Goal: Share content: Share content

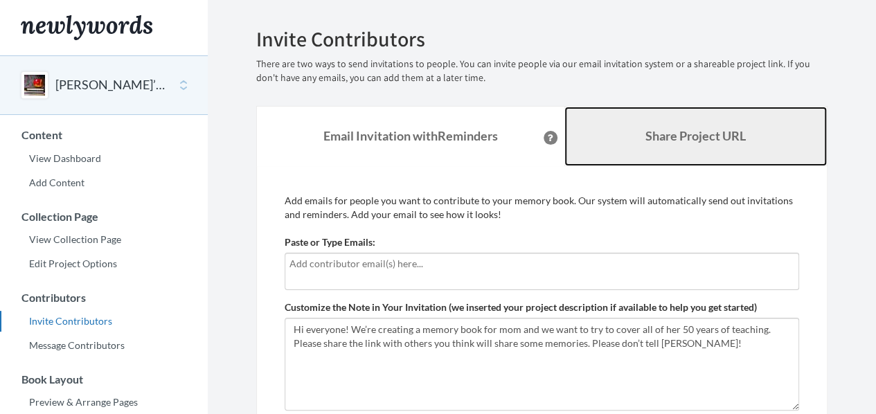
click at [732, 134] on b "Share Project URL" at bounding box center [695, 135] width 100 height 15
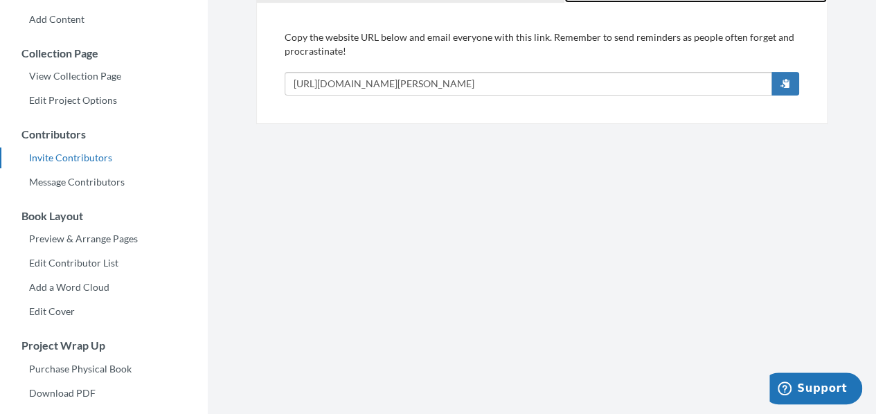
scroll to position [138, 0]
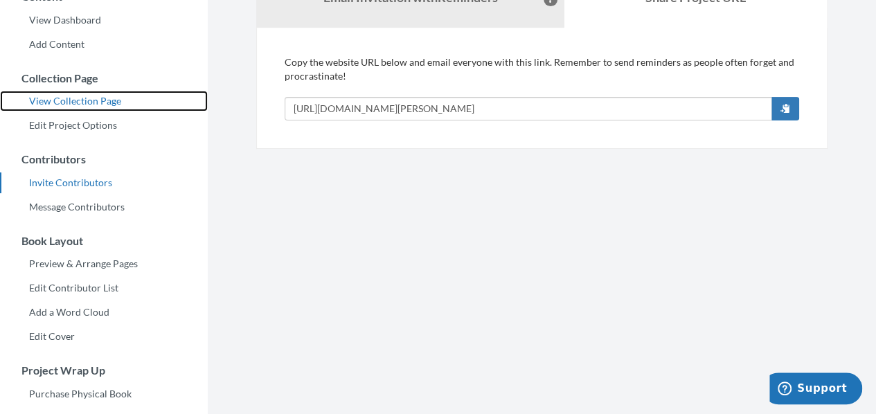
click at [96, 102] on link "View Collection Page" at bounding box center [104, 101] width 208 height 21
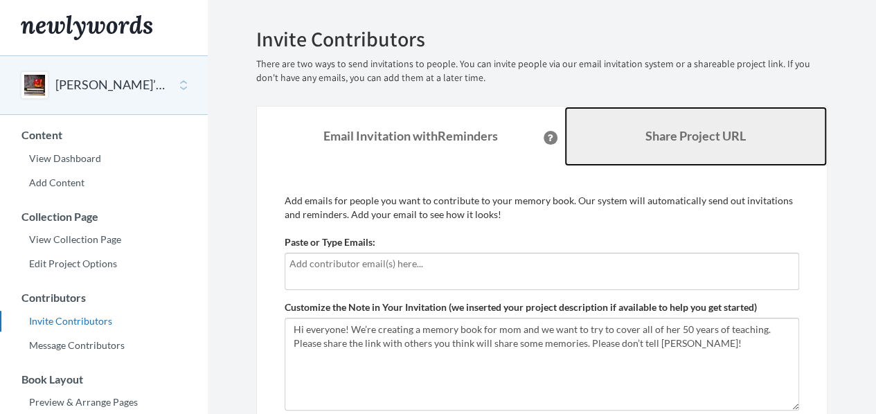
click at [672, 129] on b "Share Project URL" at bounding box center [695, 135] width 100 height 15
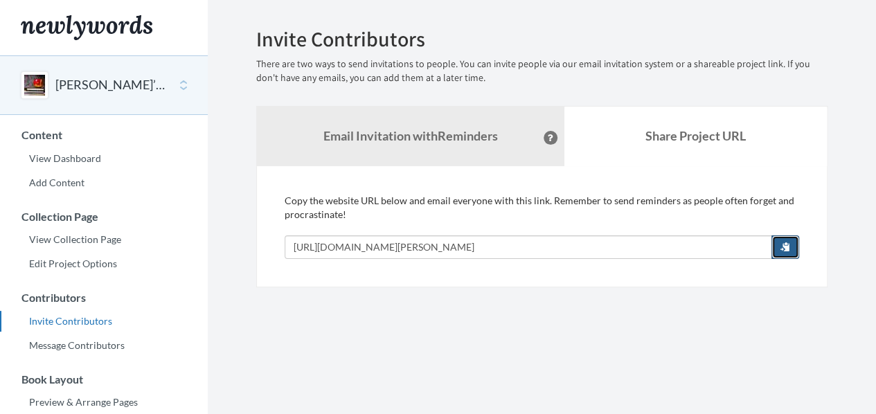
click at [791, 248] on button "button" at bounding box center [785, 247] width 28 height 24
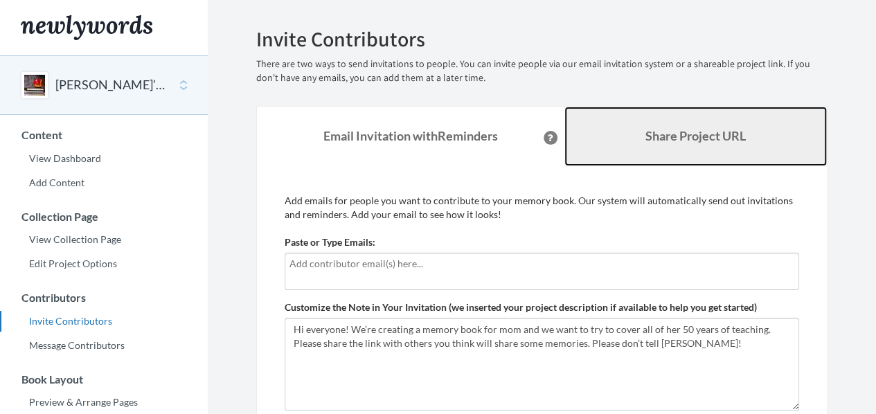
click at [692, 133] on b "Share Project URL" at bounding box center [695, 135] width 100 height 15
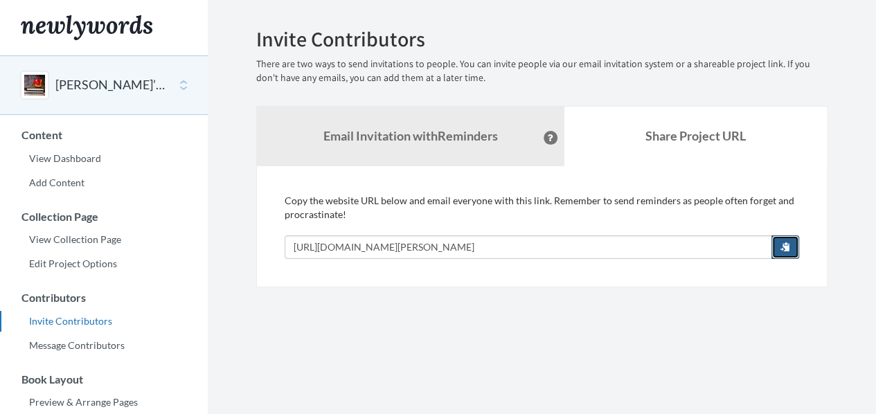
click at [782, 250] on span "button" at bounding box center [785, 247] width 10 height 10
click at [788, 247] on span "button" at bounding box center [785, 247] width 10 height 10
